Goal: Task Accomplishment & Management: Use online tool/utility

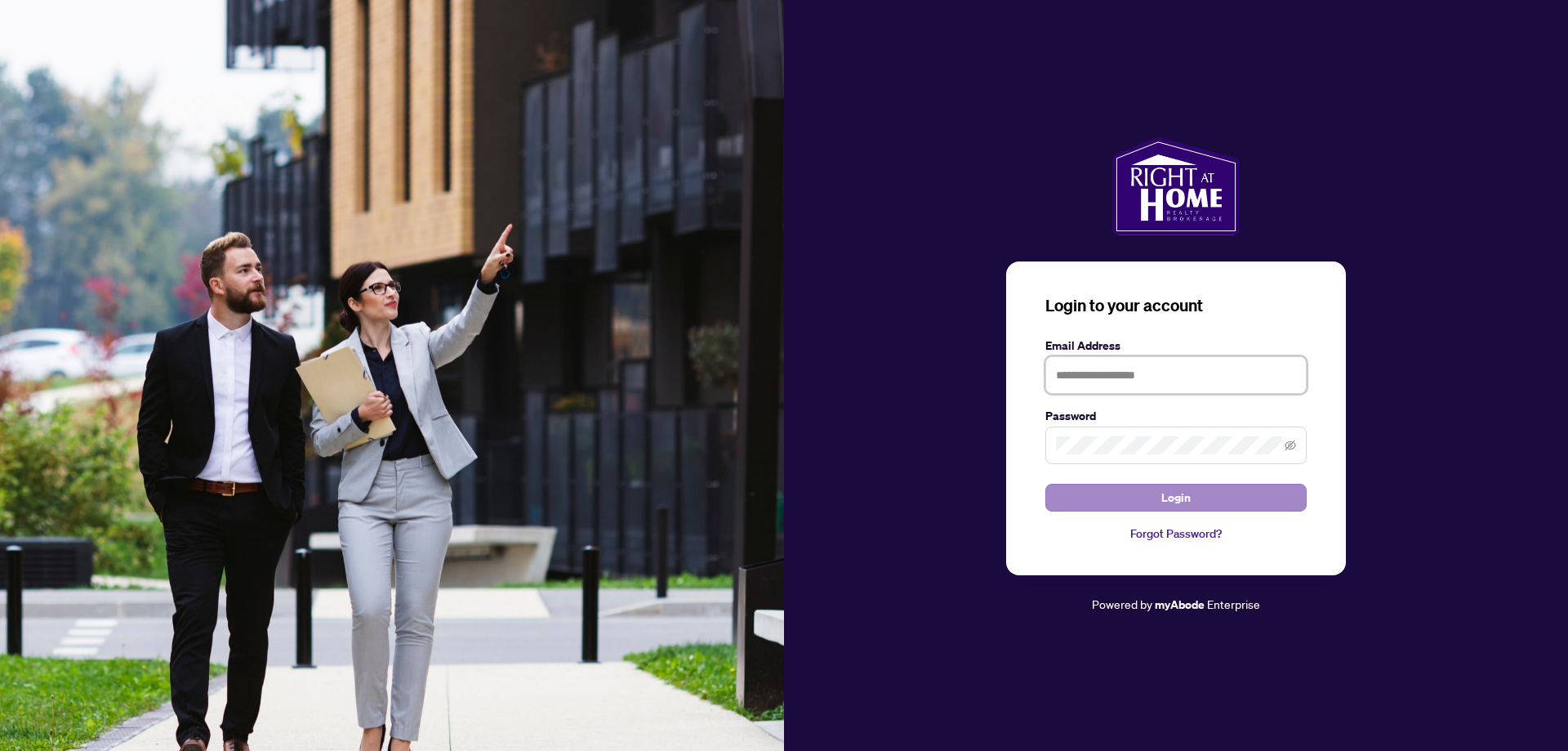
type input "**********"
click at [1108, 506] on button "Login" at bounding box center [1176, 497] width 261 height 28
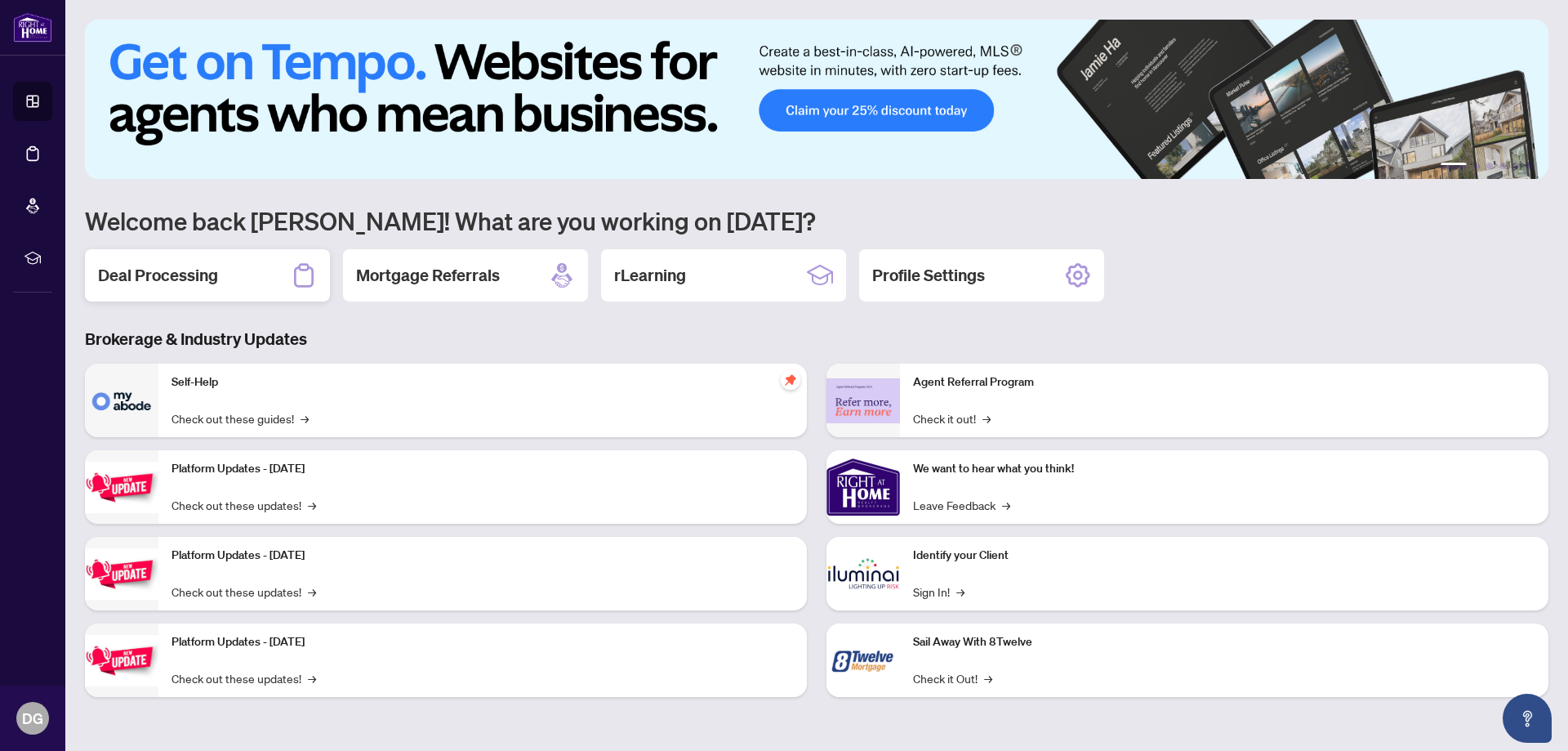
click at [158, 276] on h2 "Deal Processing" at bounding box center [158, 275] width 120 height 23
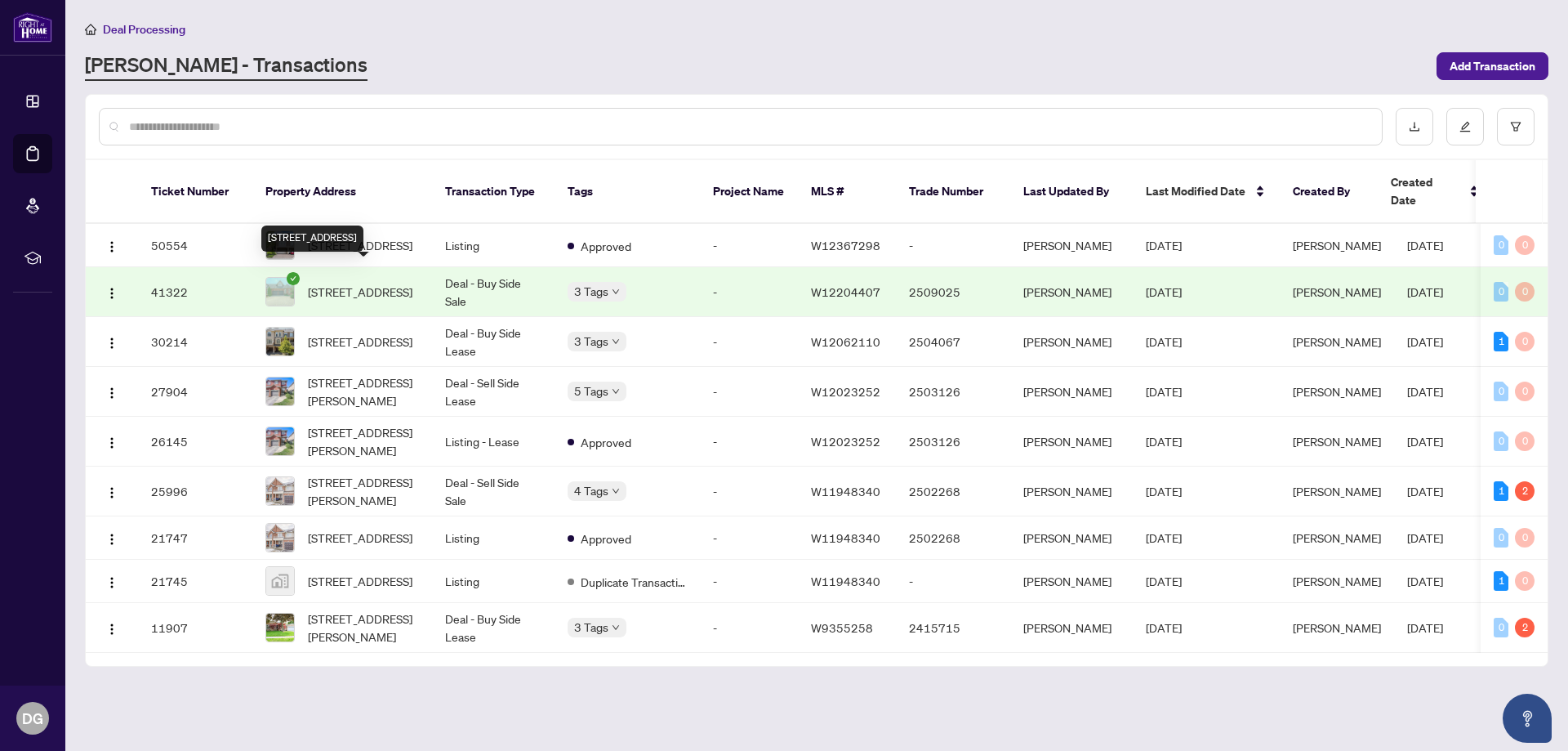
click at [406, 282] on span "[STREET_ADDRESS]" at bounding box center [360, 291] width 105 height 18
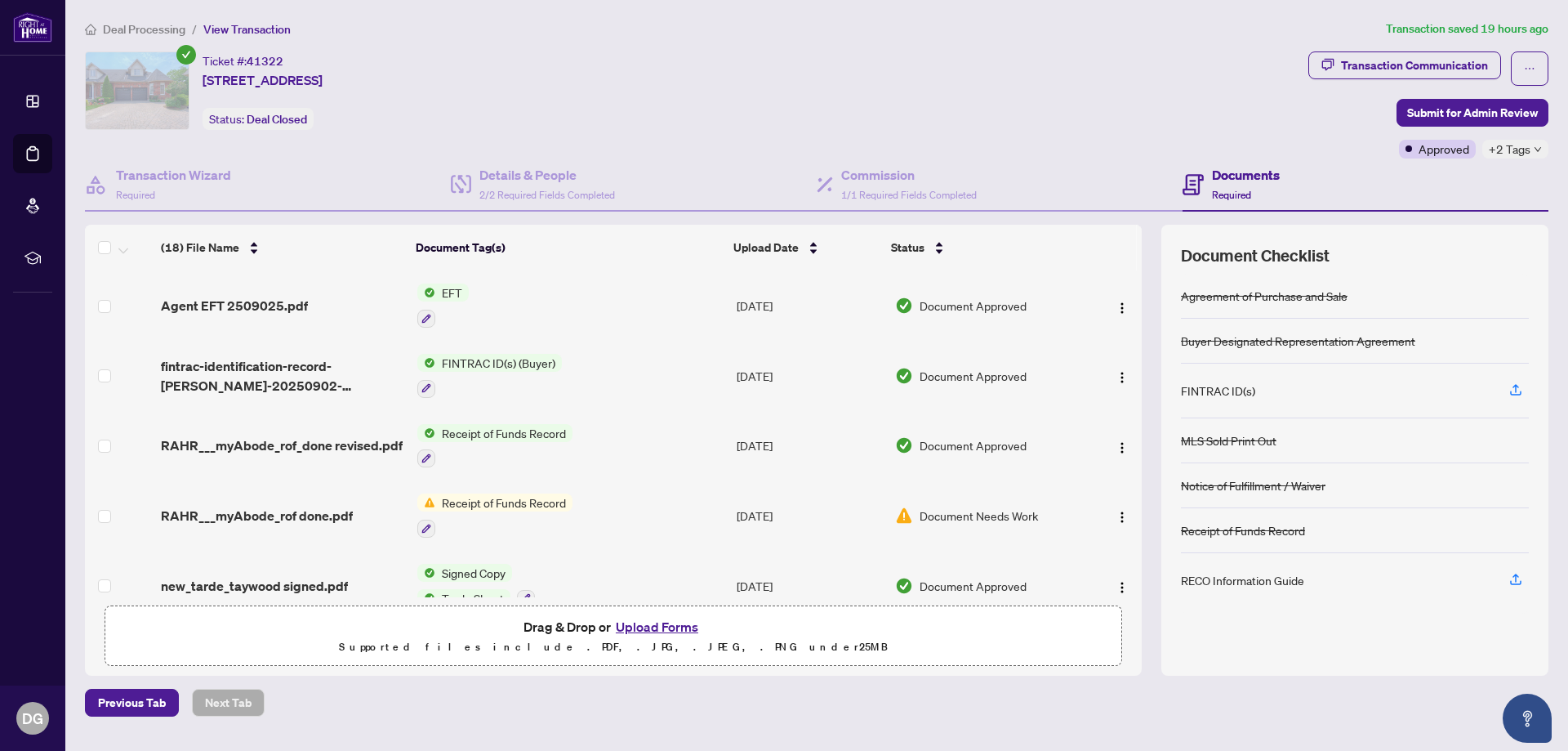
click at [1539, 151] on icon "down" at bounding box center [1537, 149] width 8 height 8
click at [446, 294] on span "EFT" at bounding box center [452, 292] width 34 height 18
click at [380, 379] on span "EFT" at bounding box center [385, 373] width 34 height 18
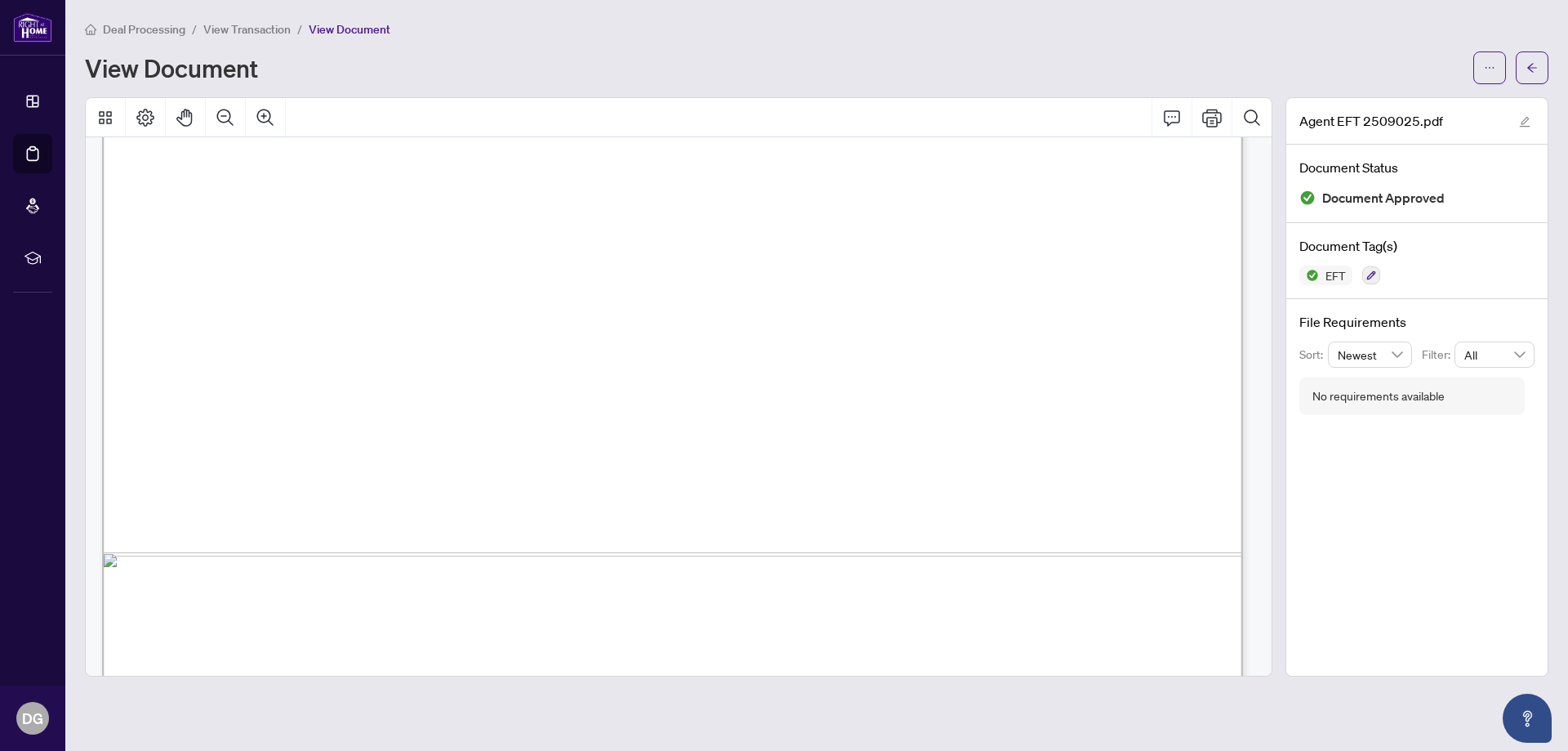
scroll to position [971, 0]
